Goal: Information Seeking & Learning: Learn about a topic

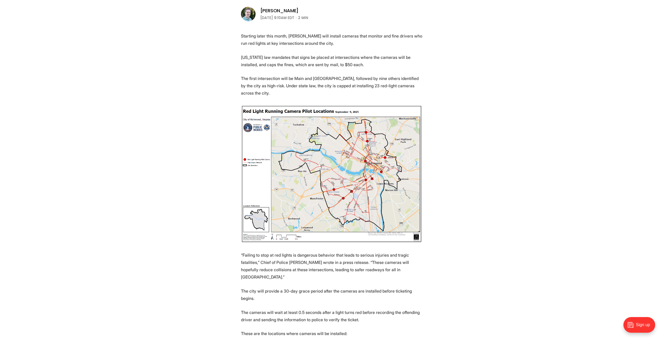
scroll to position [235, 0]
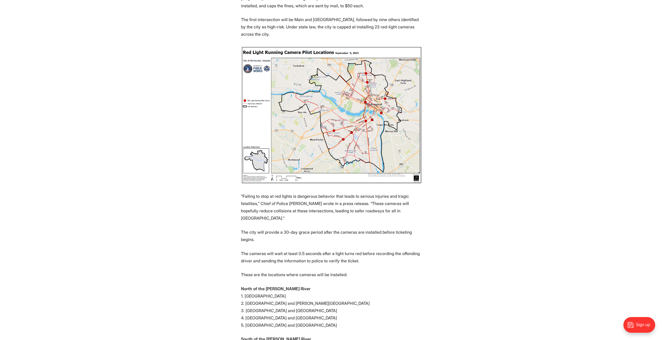
click at [376, 106] on img at bounding box center [331, 115] width 181 height 138
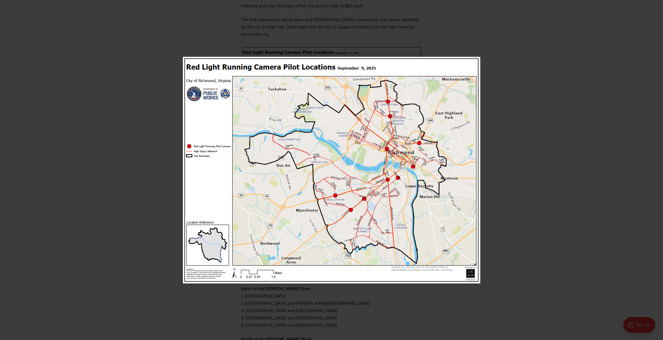
click at [539, 142] on div at bounding box center [420, 178] width 474 height 243
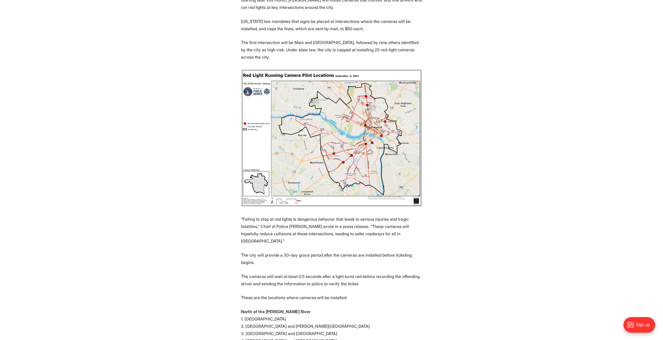
scroll to position [156, 0]
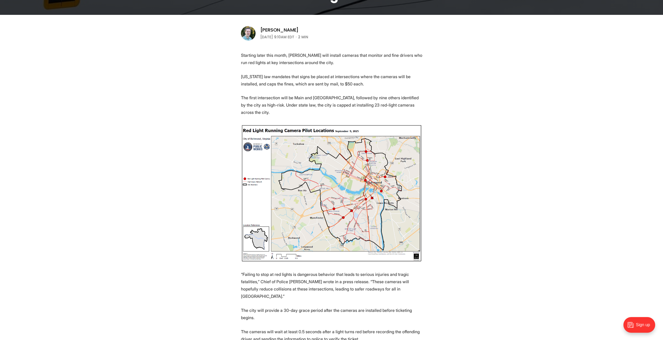
click at [329, 178] on img at bounding box center [331, 193] width 181 height 138
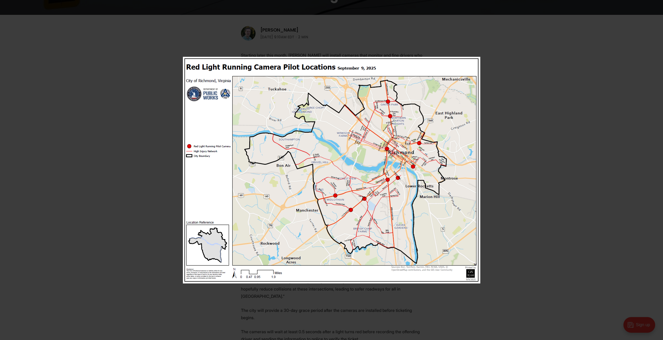
click at [549, 213] on div at bounding box center [420, 178] width 474 height 243
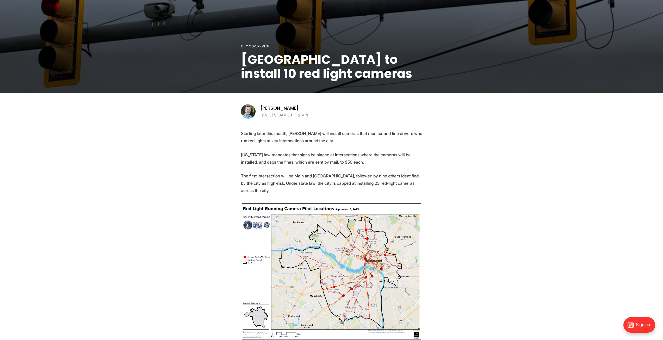
scroll to position [0, 0]
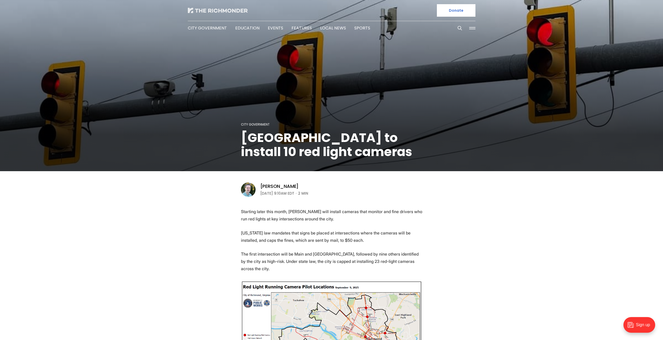
click at [200, 13] on img at bounding box center [218, 10] width 60 height 5
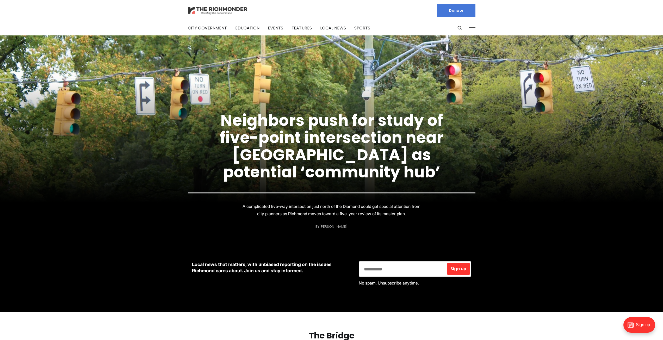
click at [231, 6] on img at bounding box center [218, 10] width 60 height 9
click at [211, 29] on link "City Government" at bounding box center [207, 28] width 39 height 6
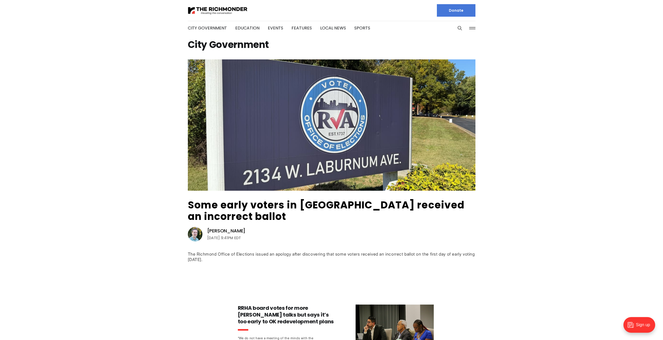
click at [279, 31] on li "Events" at bounding box center [275, 28] width 15 height 28
click at [284, 25] on ul "City Government Education Events Features Local News Sports" at bounding box center [279, 28] width 182 height 28
click at [278, 27] on link "Events" at bounding box center [275, 28] width 15 height 6
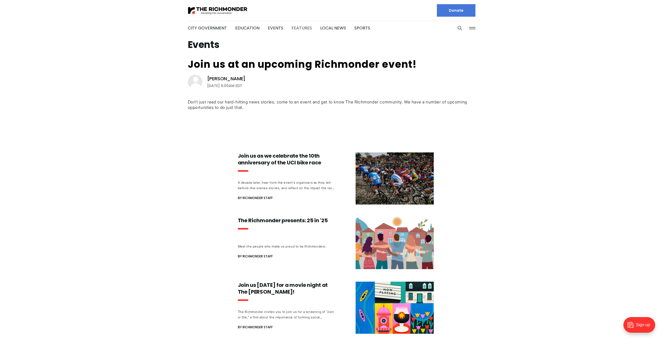
click at [298, 28] on link "Features" at bounding box center [302, 28] width 20 height 6
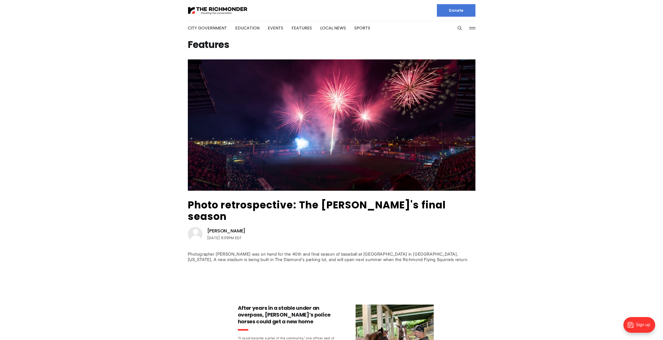
drag, startPoint x: 336, startPoint y: 24, endPoint x: 339, endPoint y: 24, distance: 2.6
click at [339, 24] on li "Local News" at bounding box center [333, 28] width 26 height 28
click at [329, 28] on link "Local News" at bounding box center [333, 28] width 26 height 6
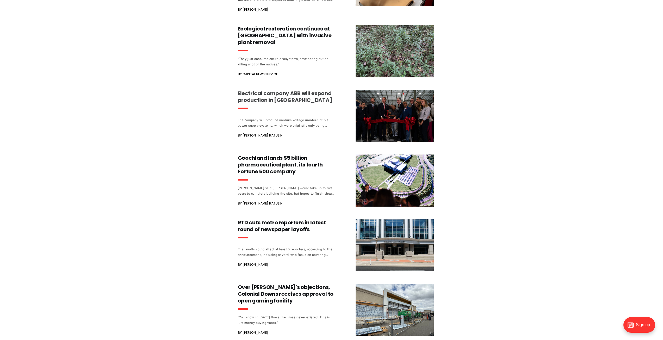
scroll to position [365, 0]
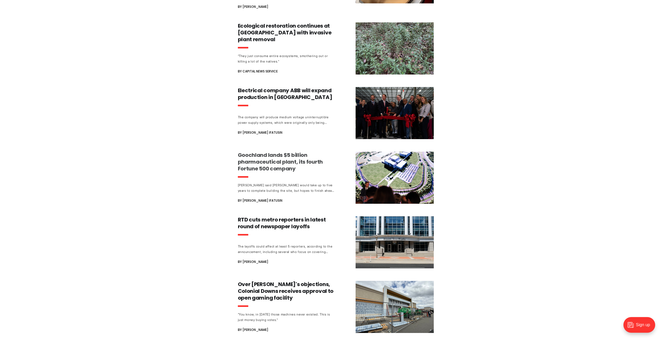
click at [297, 152] on h3 "Goochland lands $5 billion pharmaceutical plant, its fourth Fortune 500 company" at bounding box center [286, 162] width 97 height 20
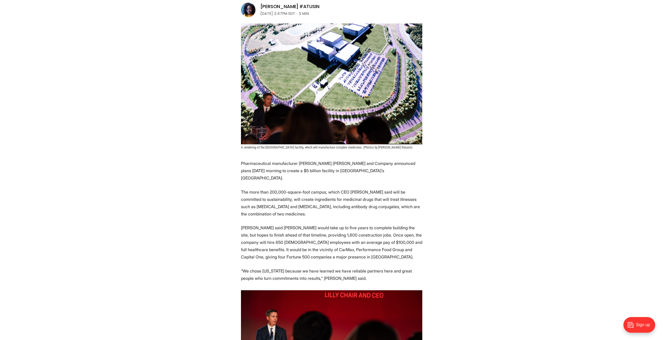
scroll to position [130, 0]
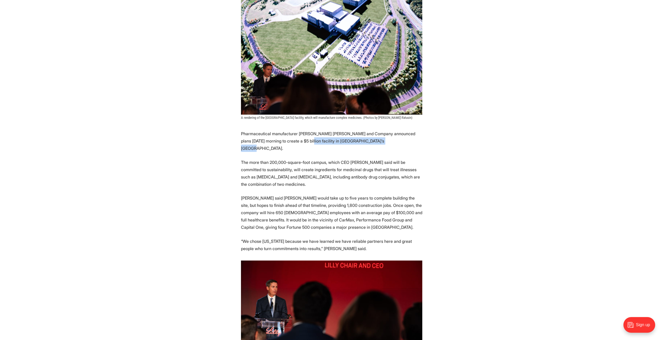
drag, startPoint x: 279, startPoint y: 142, endPoint x: 367, endPoint y: 140, distance: 88.4
click at [367, 140] on p "Pharmaceutical manufacturer [PERSON_NAME] [PERSON_NAME] and Company announced p…" at bounding box center [331, 141] width 181 height 22
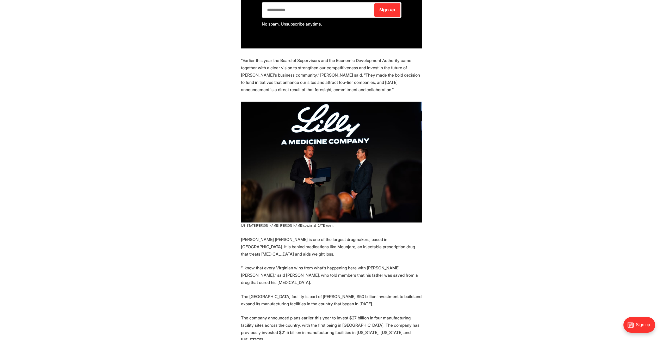
scroll to position [938, 0]
